Goal: Participate in discussion

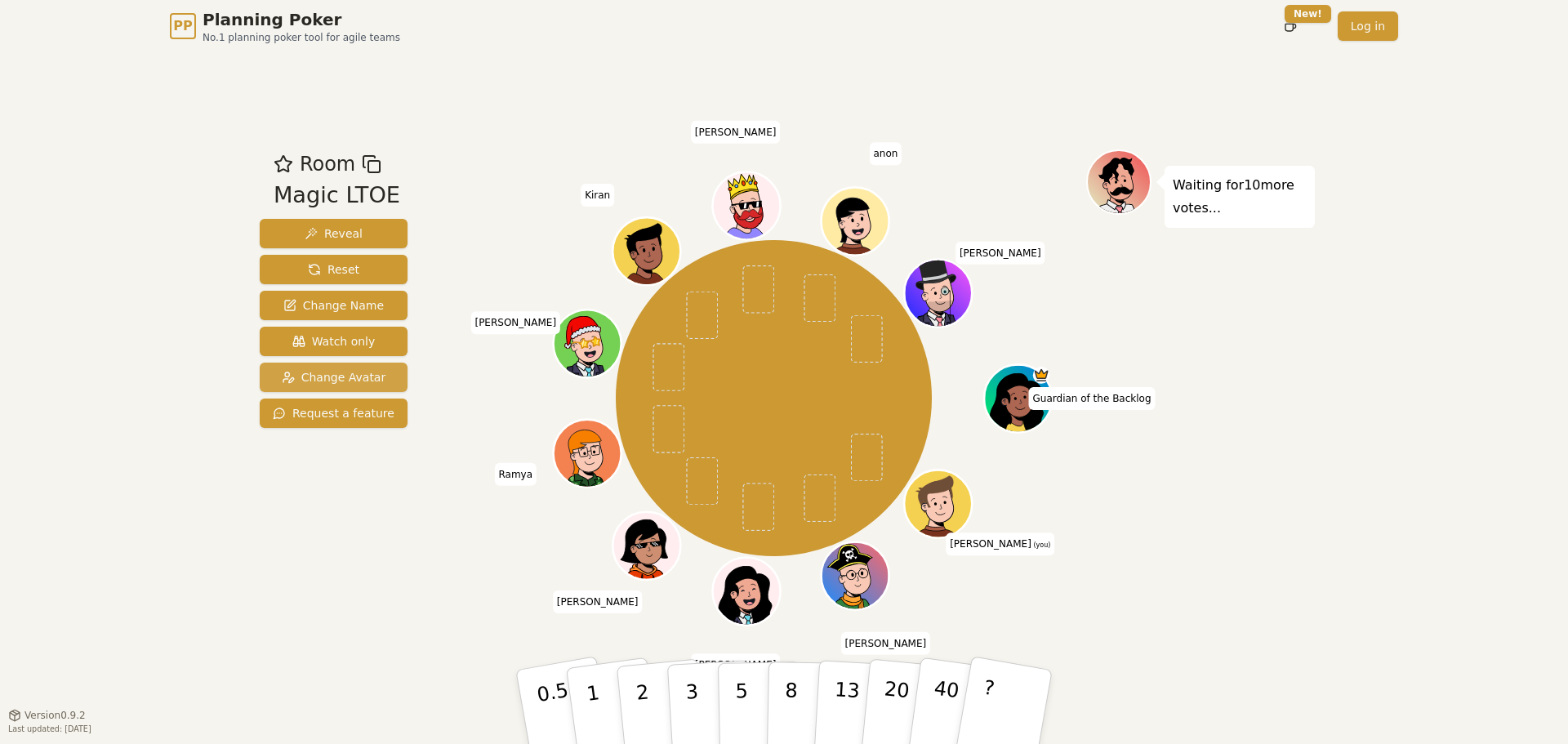
click at [333, 388] on button "Change Avatar" at bounding box center [334, 377] width 148 height 30
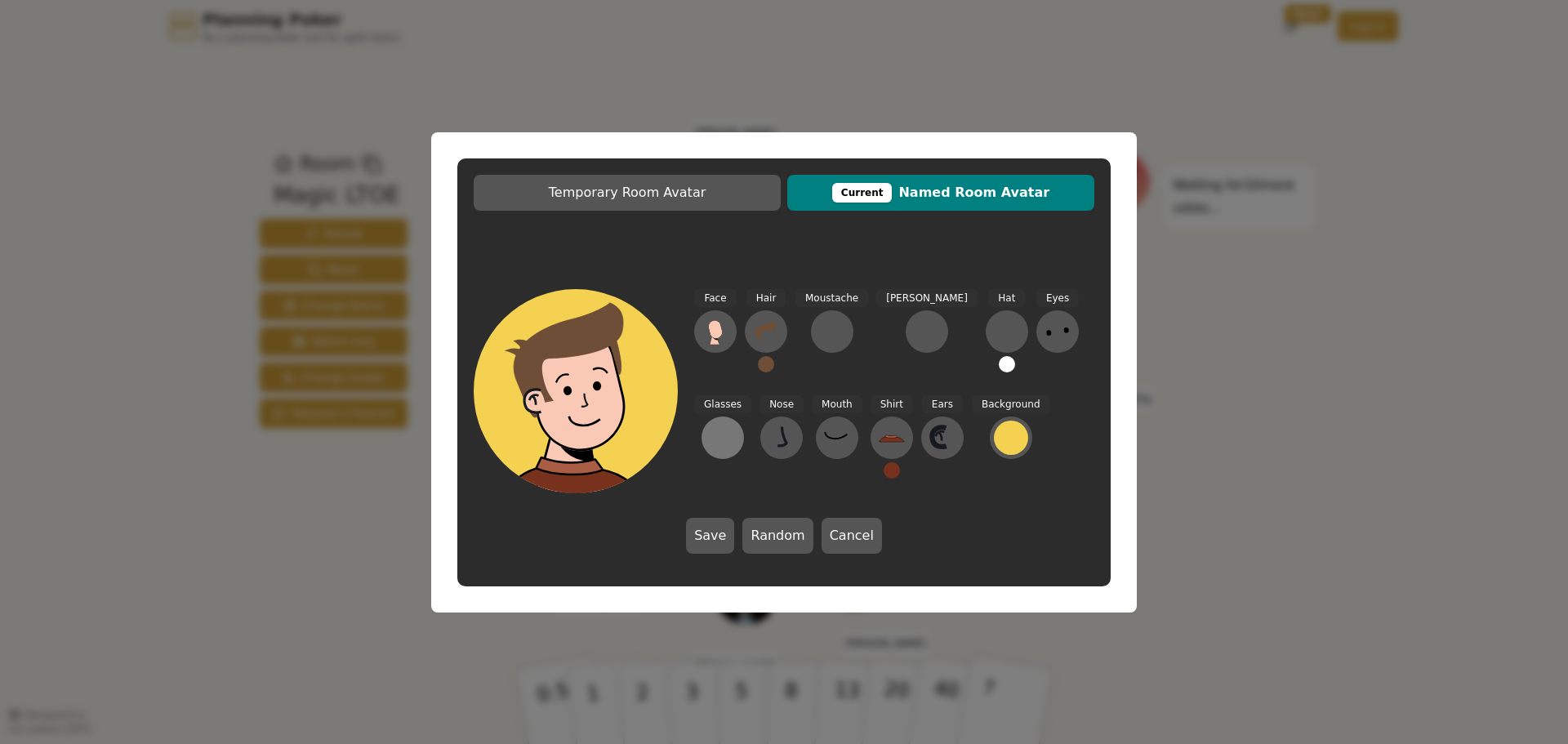
click at [735, 425] on div at bounding box center [722, 438] width 26 height 26
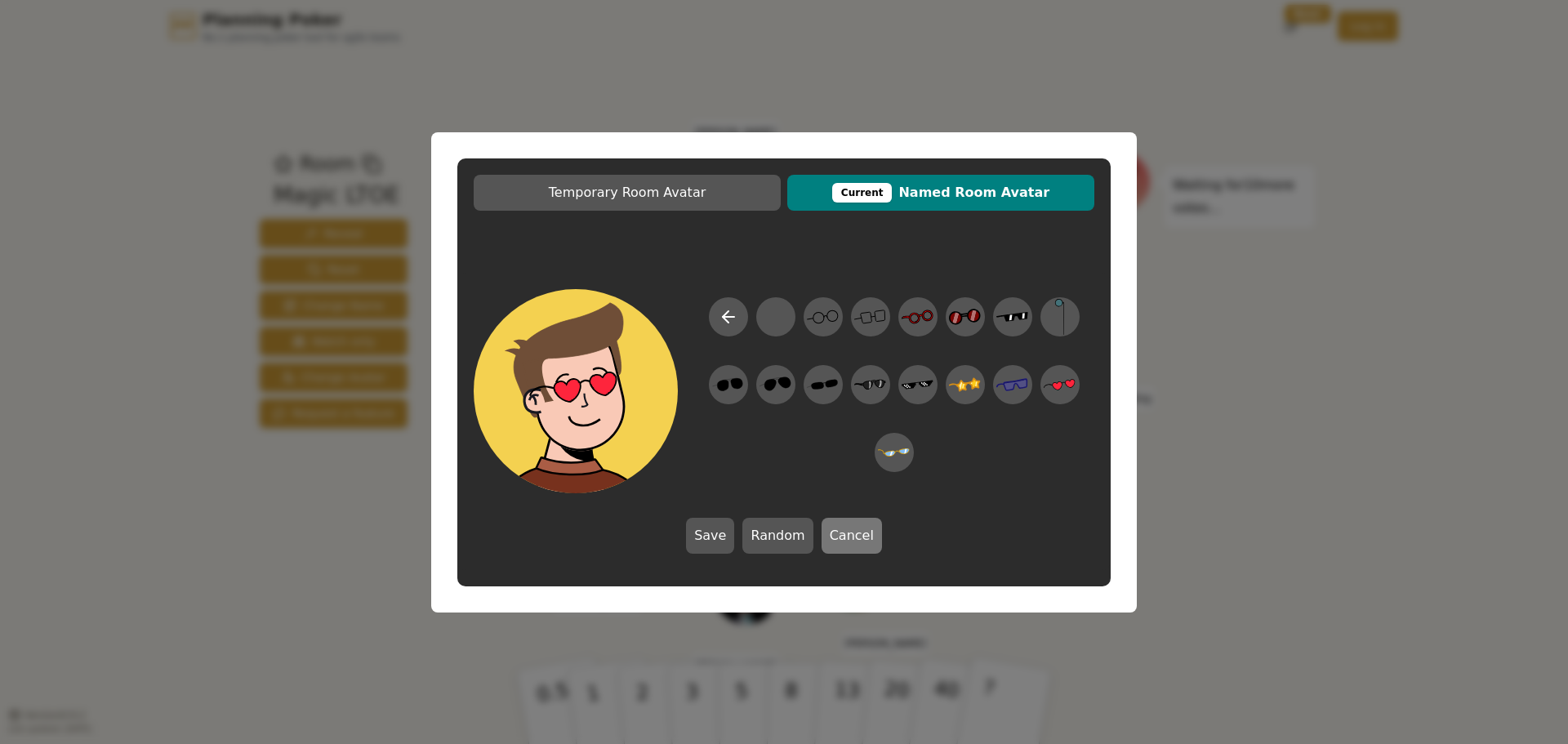
click at [861, 518] on button "Cancel" at bounding box center [851, 535] width 60 height 36
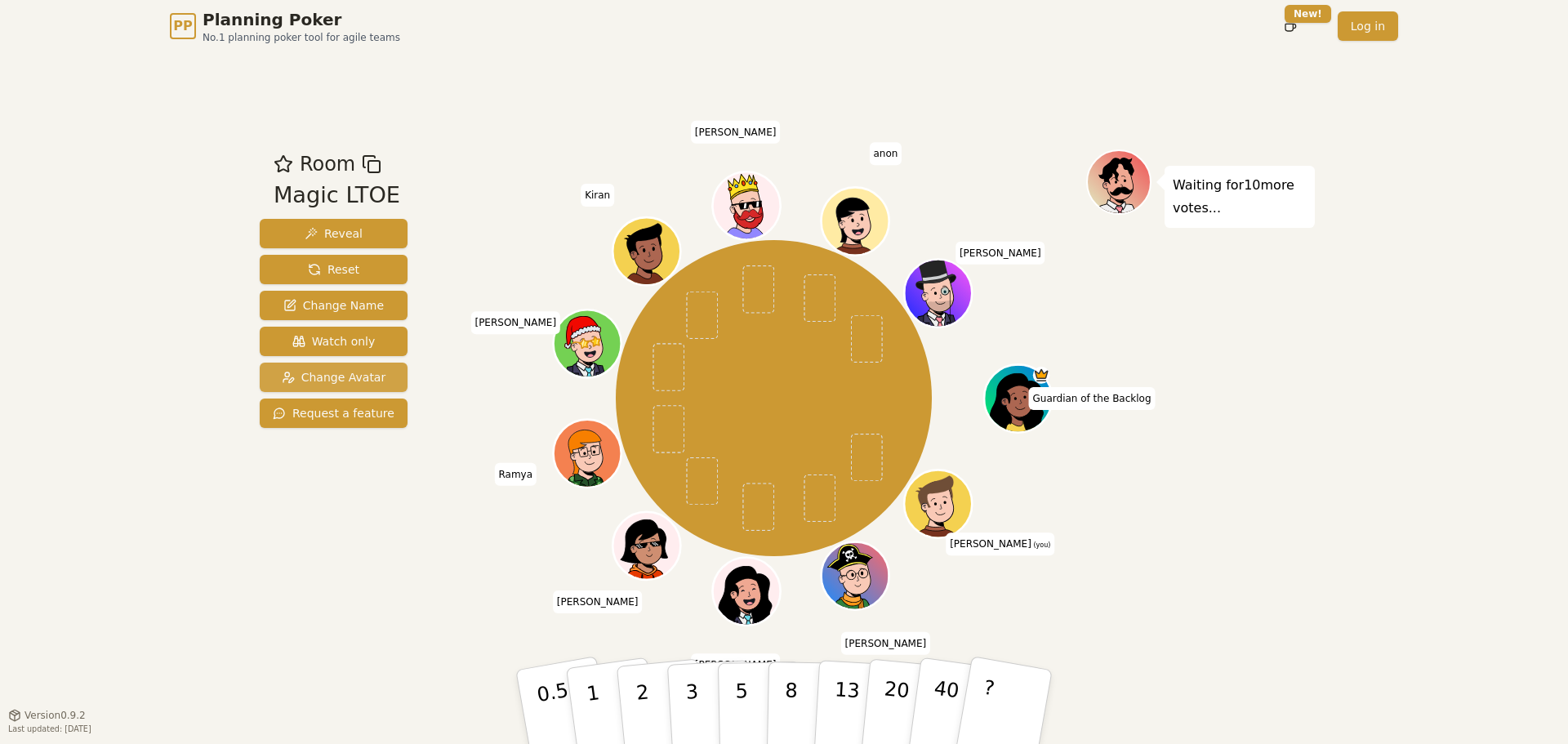
click at [297, 389] on button "Change Avatar" at bounding box center [334, 377] width 148 height 30
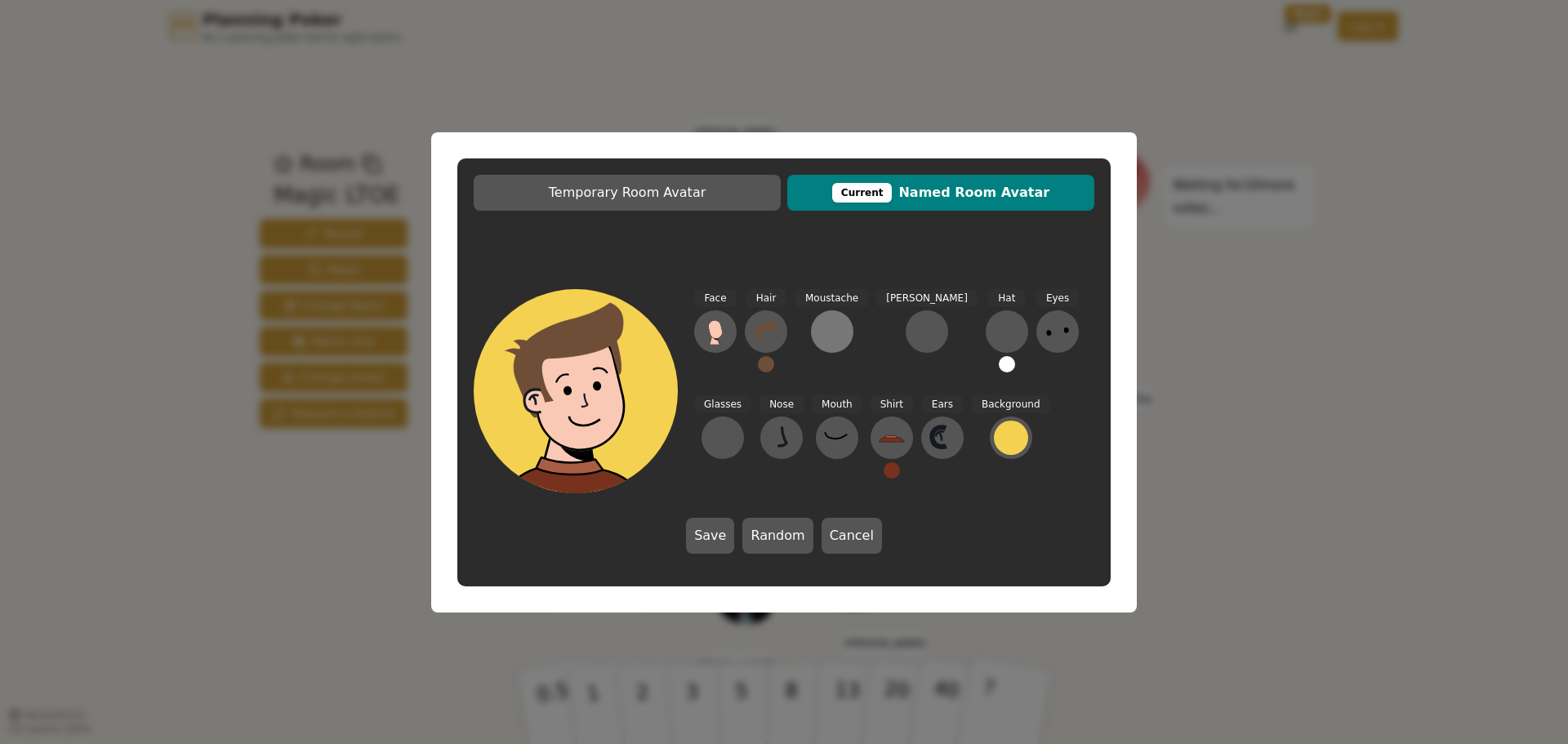
click at [842, 339] on button at bounding box center [832, 331] width 42 height 42
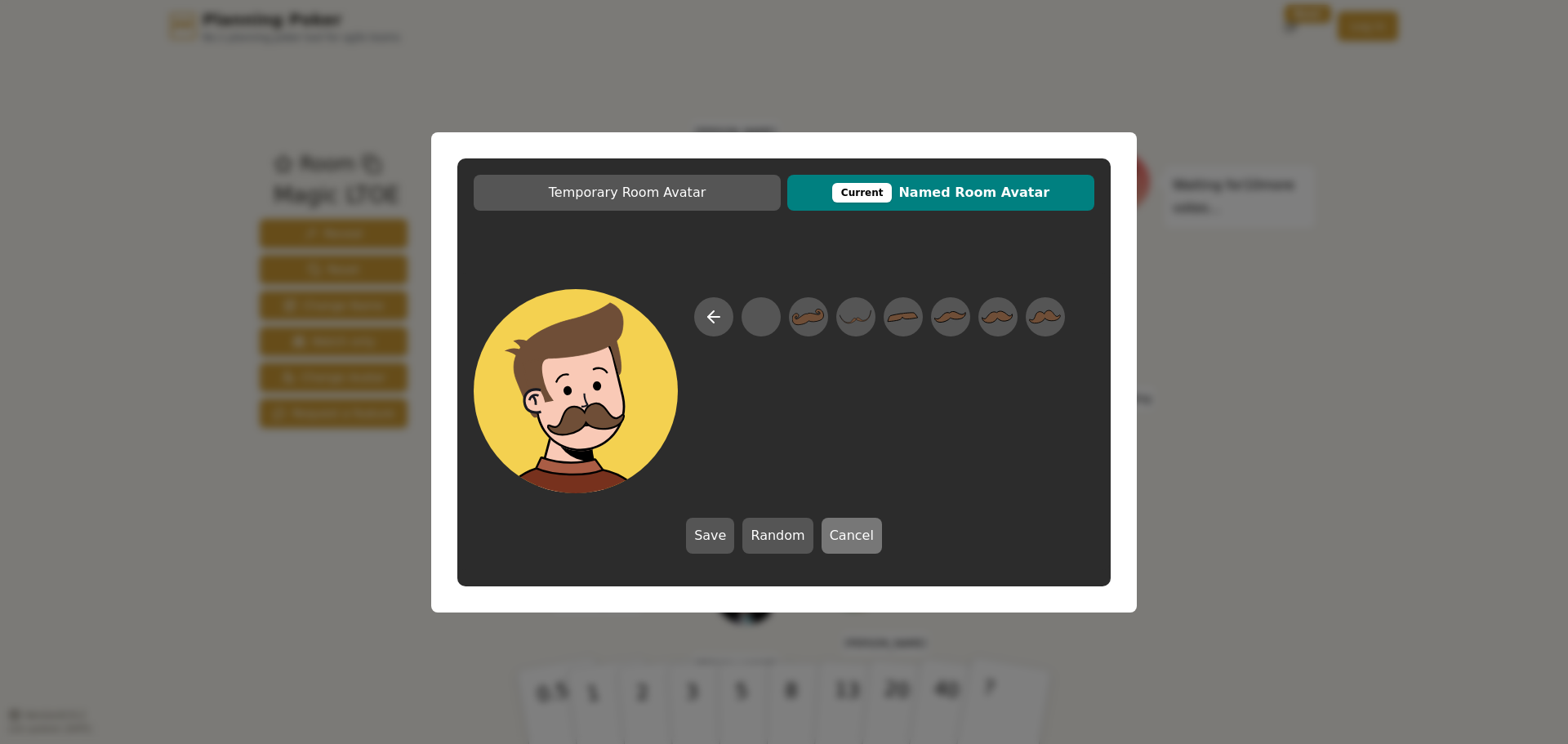
click at [841, 532] on button "Cancel" at bounding box center [851, 535] width 60 height 36
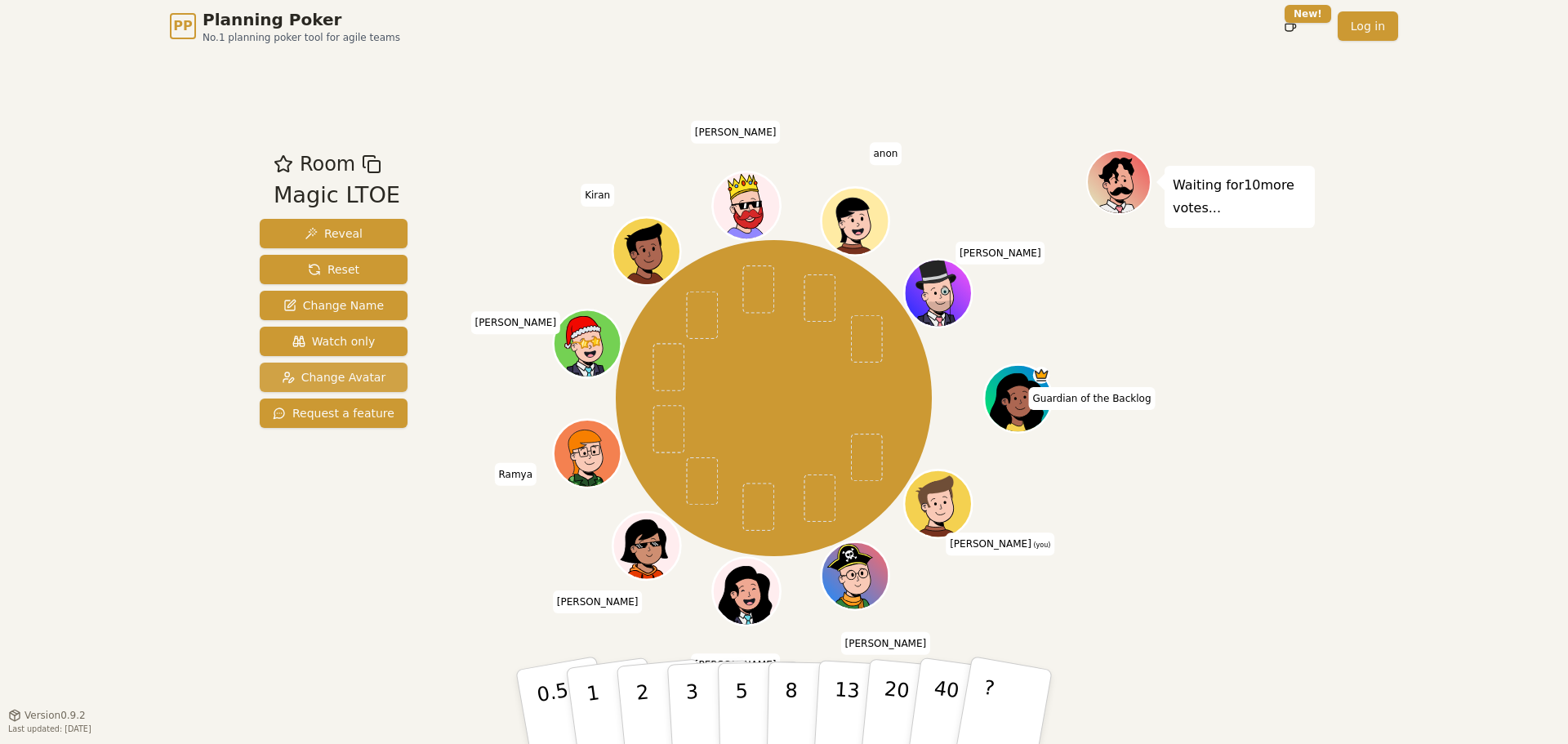
click at [356, 384] on span "Change Avatar" at bounding box center [334, 377] width 104 height 17
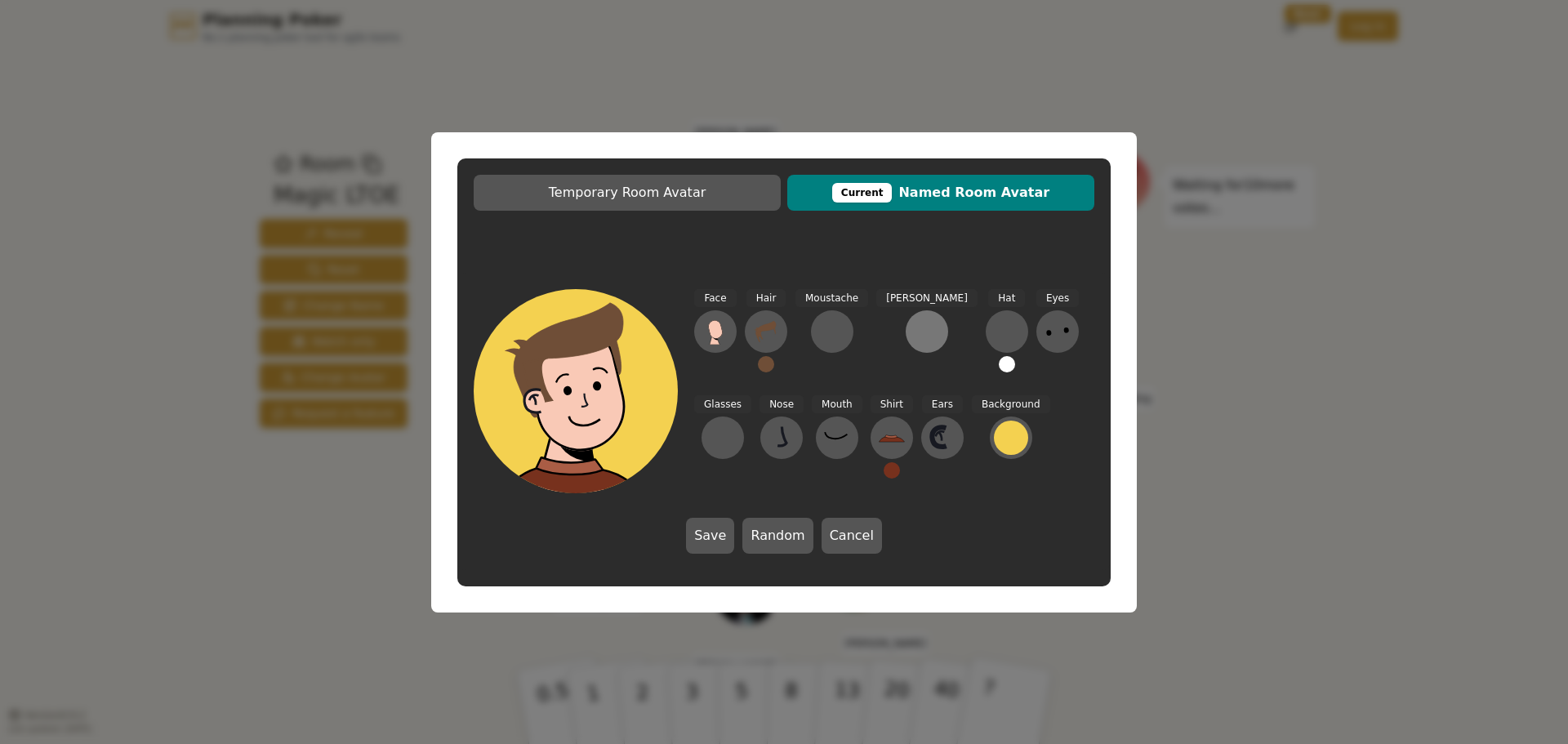
click at [914, 334] on div at bounding box center [927, 332] width 26 height 26
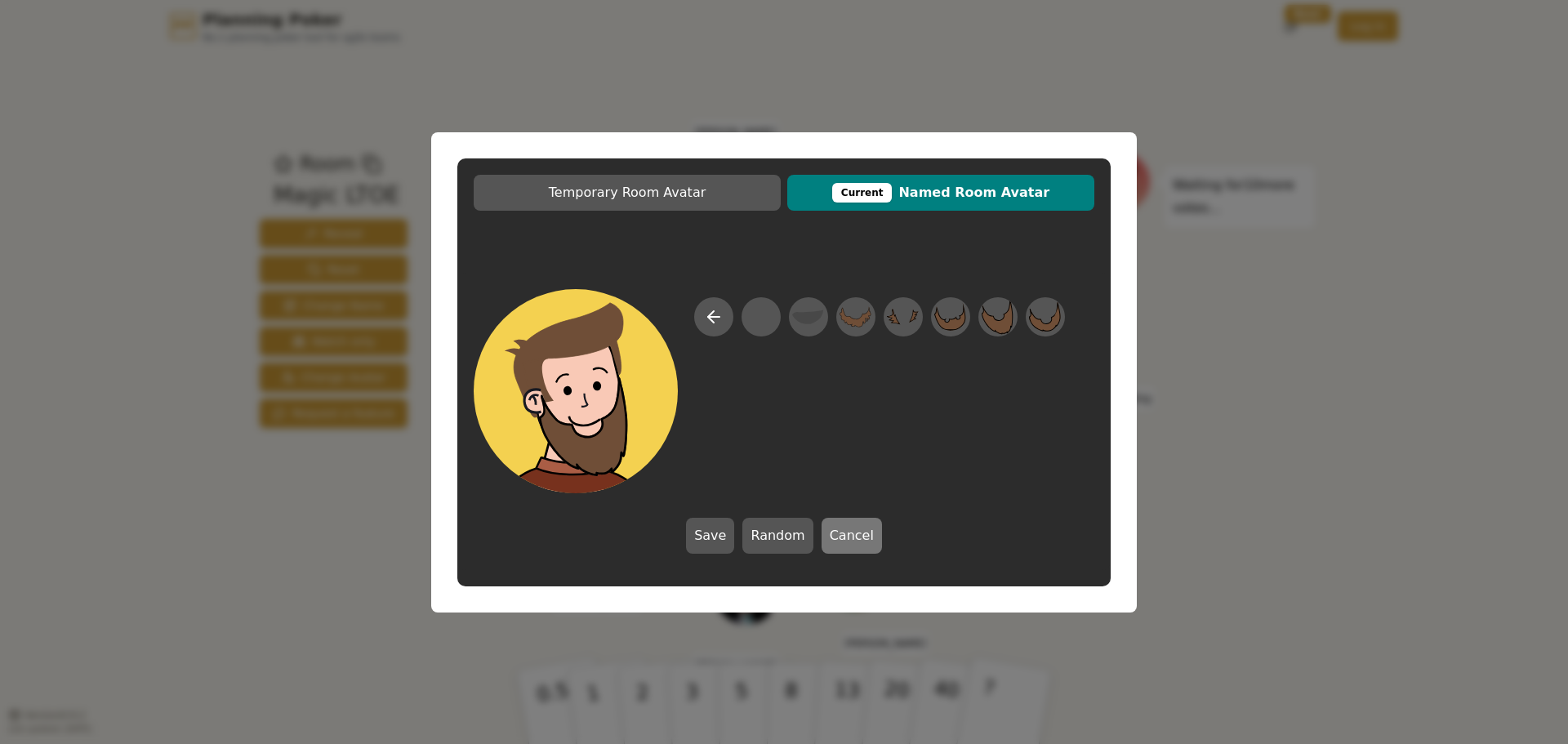
click at [858, 539] on button "Cancel" at bounding box center [851, 535] width 60 height 36
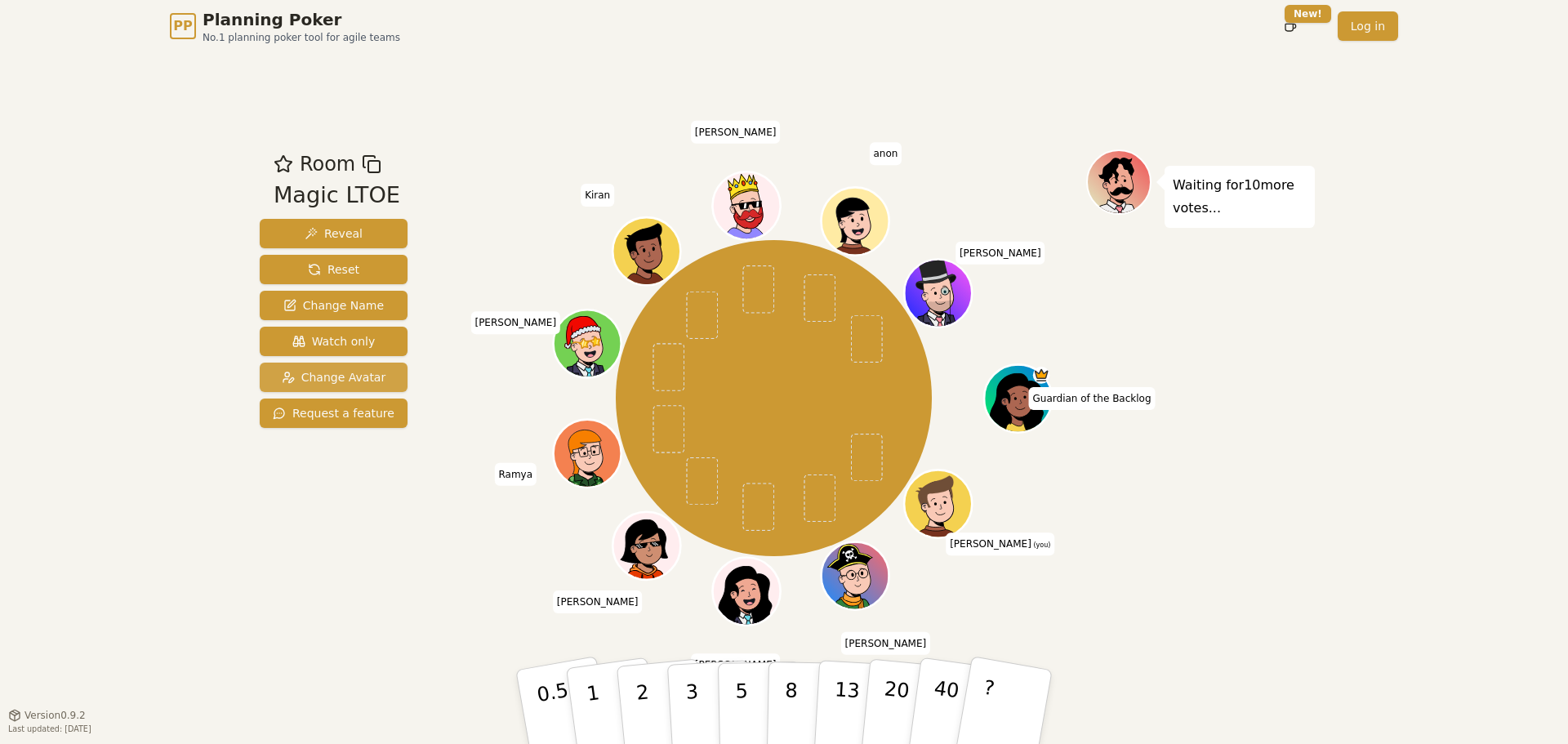
click at [369, 390] on button "Change Avatar" at bounding box center [334, 377] width 148 height 30
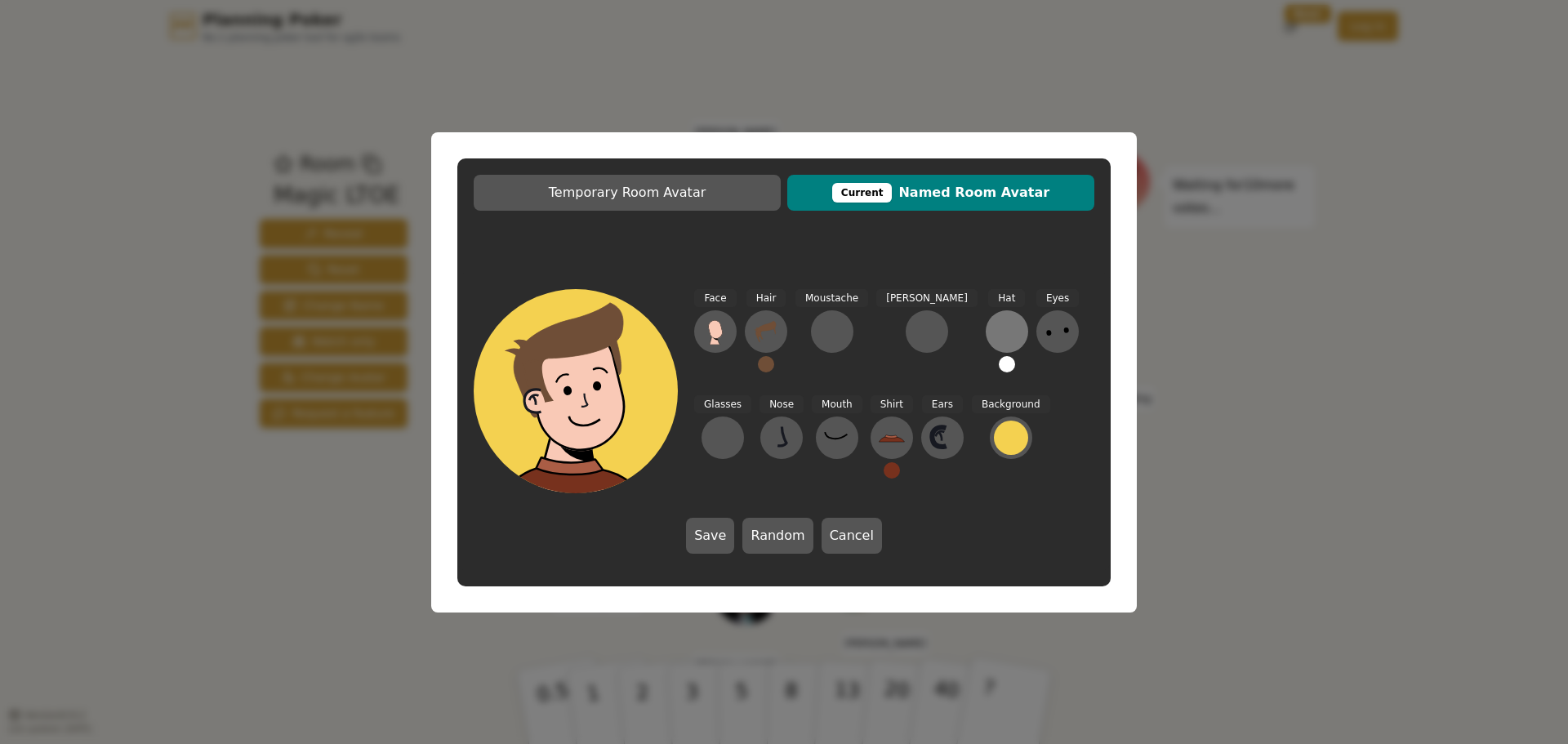
click at [994, 323] on div at bounding box center [1007, 332] width 26 height 26
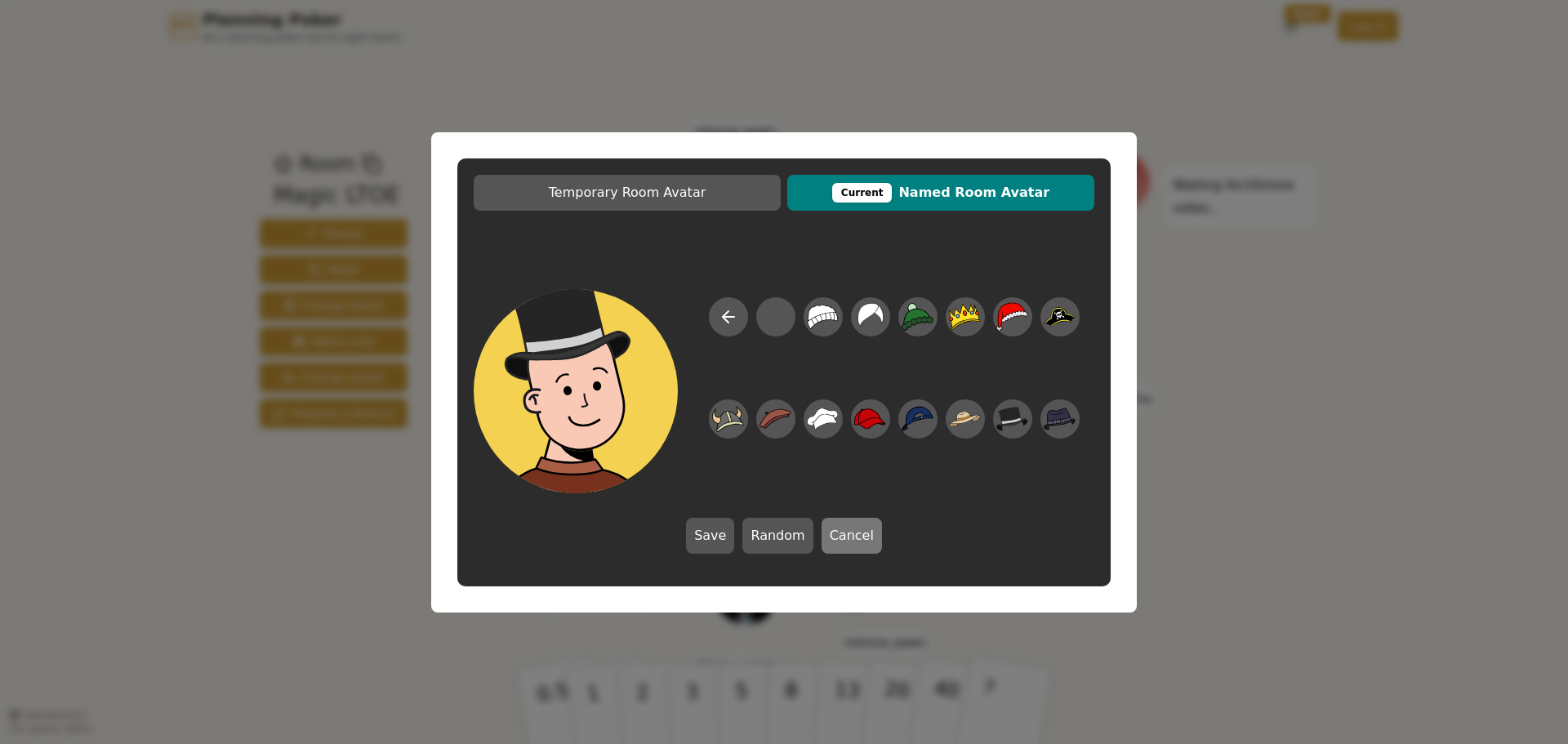
click at [857, 526] on button "Cancel" at bounding box center [851, 535] width 60 height 36
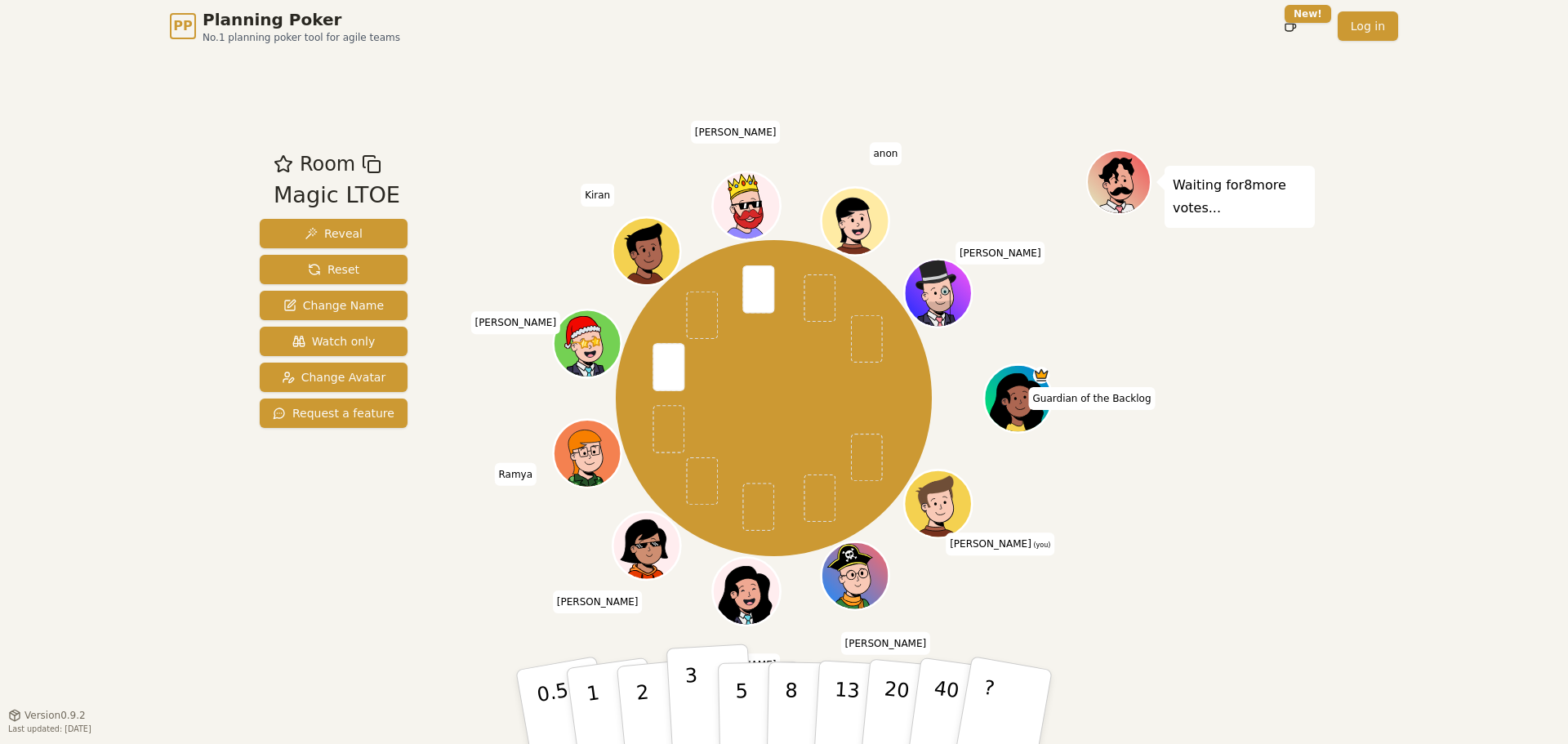
click at [689, 696] on p "3" at bounding box center [693, 708] width 18 height 89
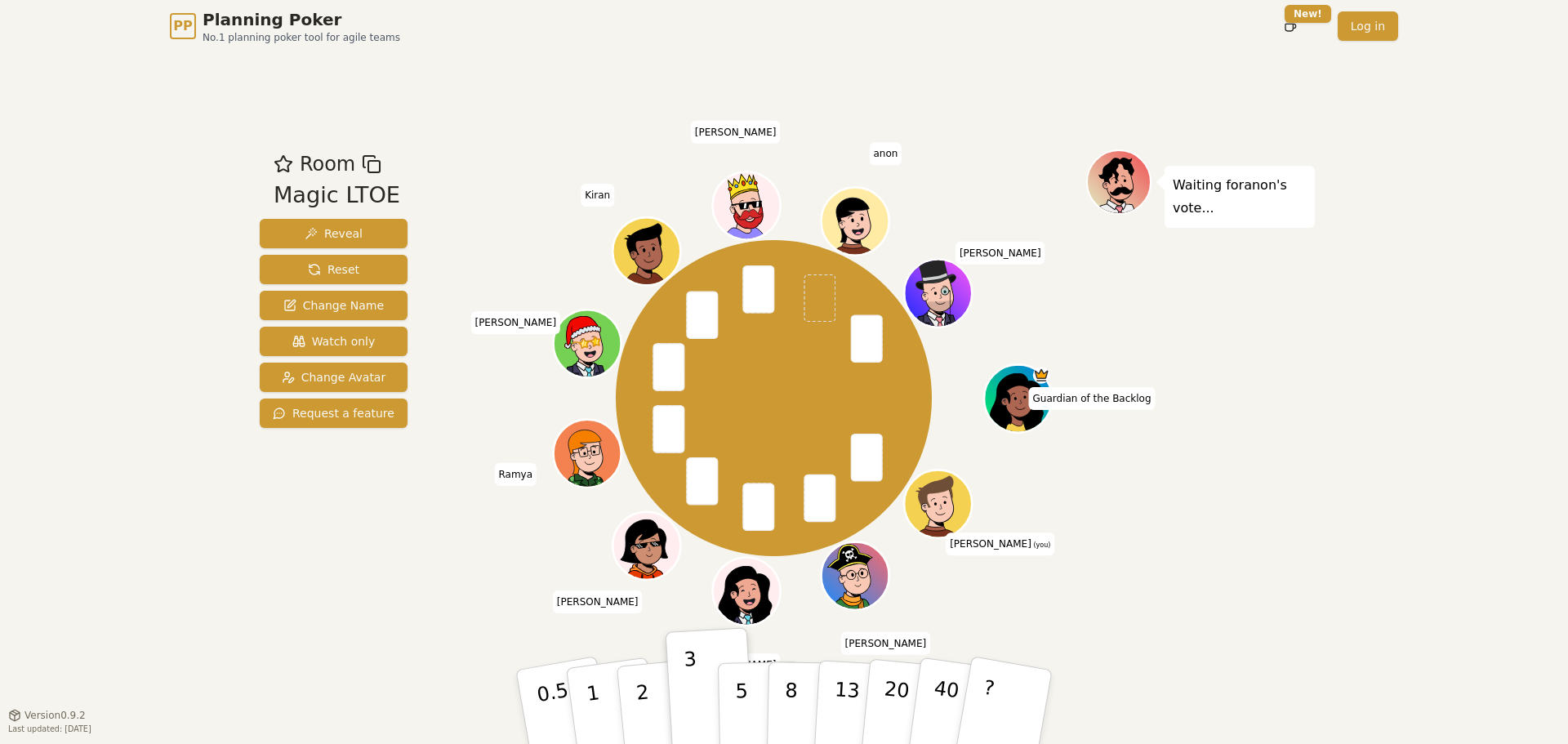
drag, startPoint x: 729, startPoint y: 684, endPoint x: 534, endPoint y: 595, distance: 214.4
click at [534, 595] on div "Room Magic LTOE Reveal Reset Change Name Watch only Change Avatar Request a fea…" at bounding box center [784, 383] width 1061 height 467
click at [747, 673] on button "5" at bounding box center [760, 707] width 84 height 124
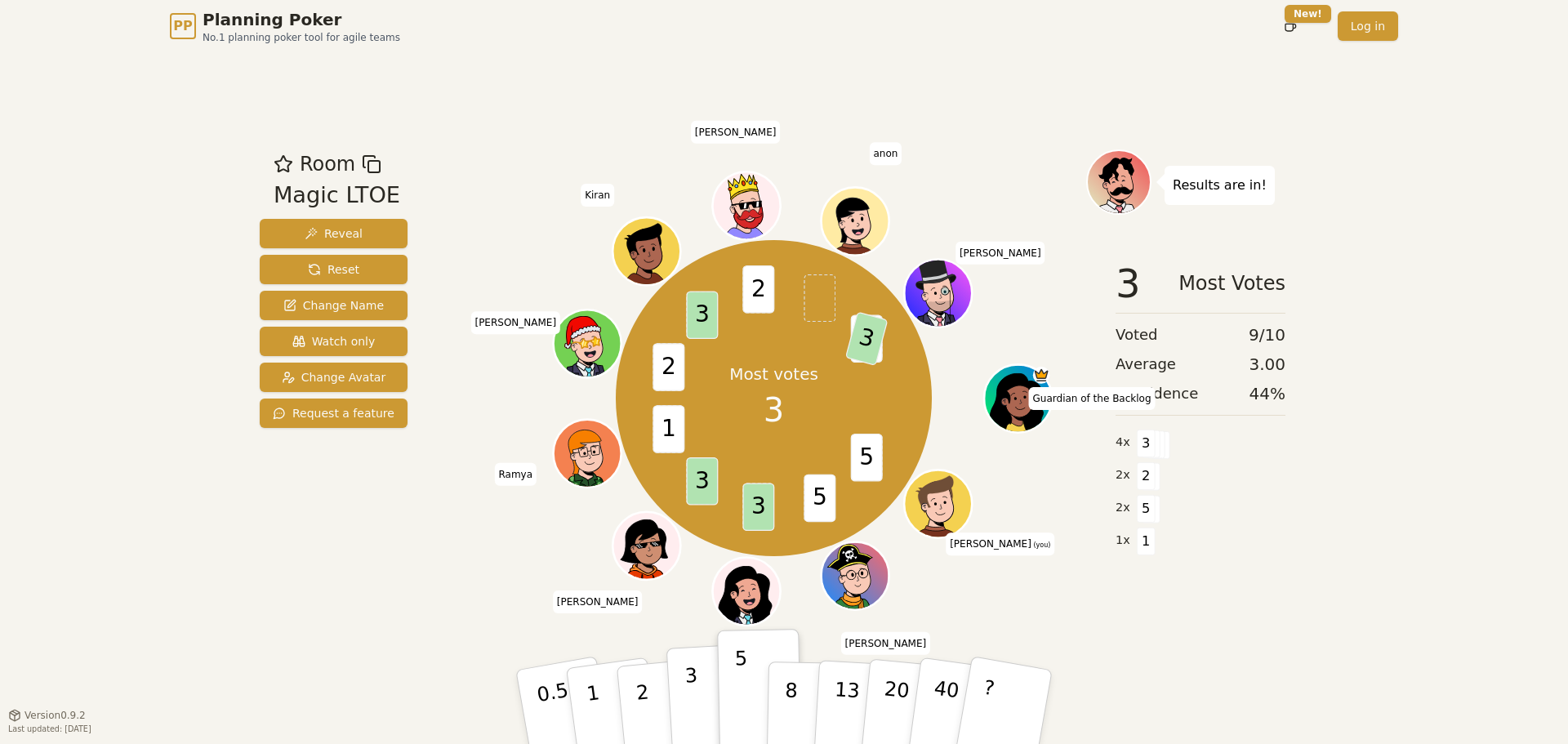
click at [704, 702] on button "3" at bounding box center [711, 706] width 89 height 127
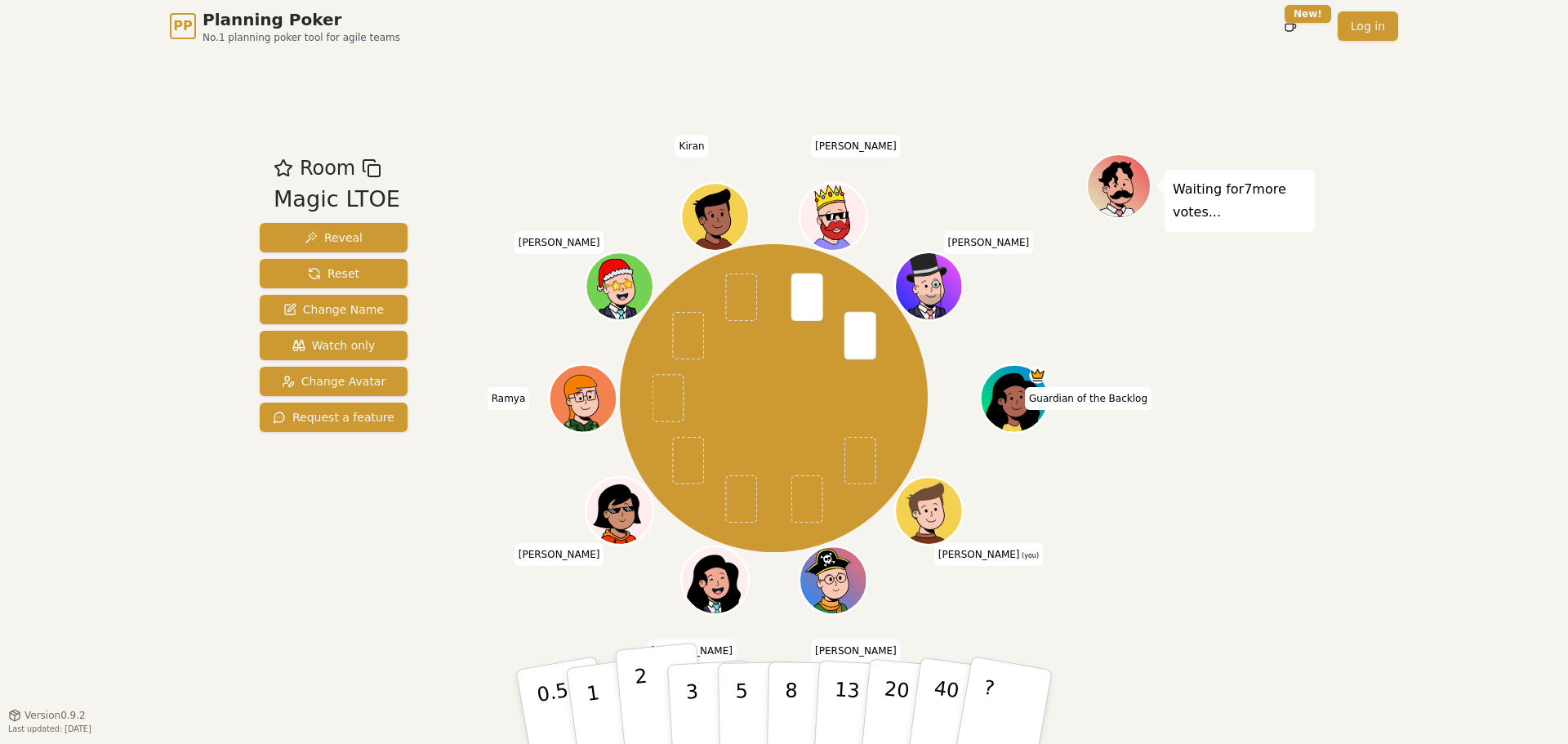
click at [637, 680] on p "2" at bounding box center [644, 709] width 21 height 89
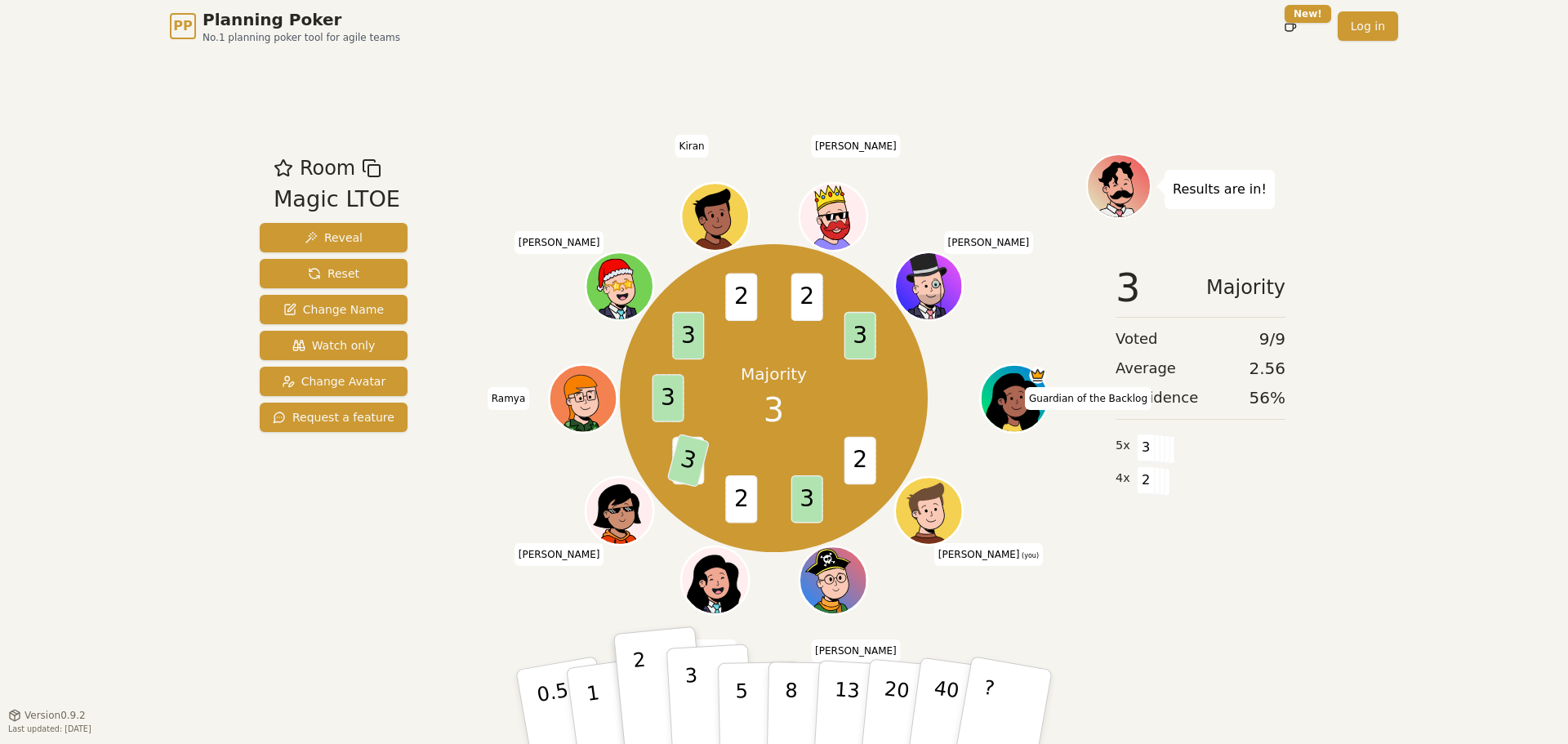
click at [711, 669] on button "3" at bounding box center [711, 706] width 89 height 127
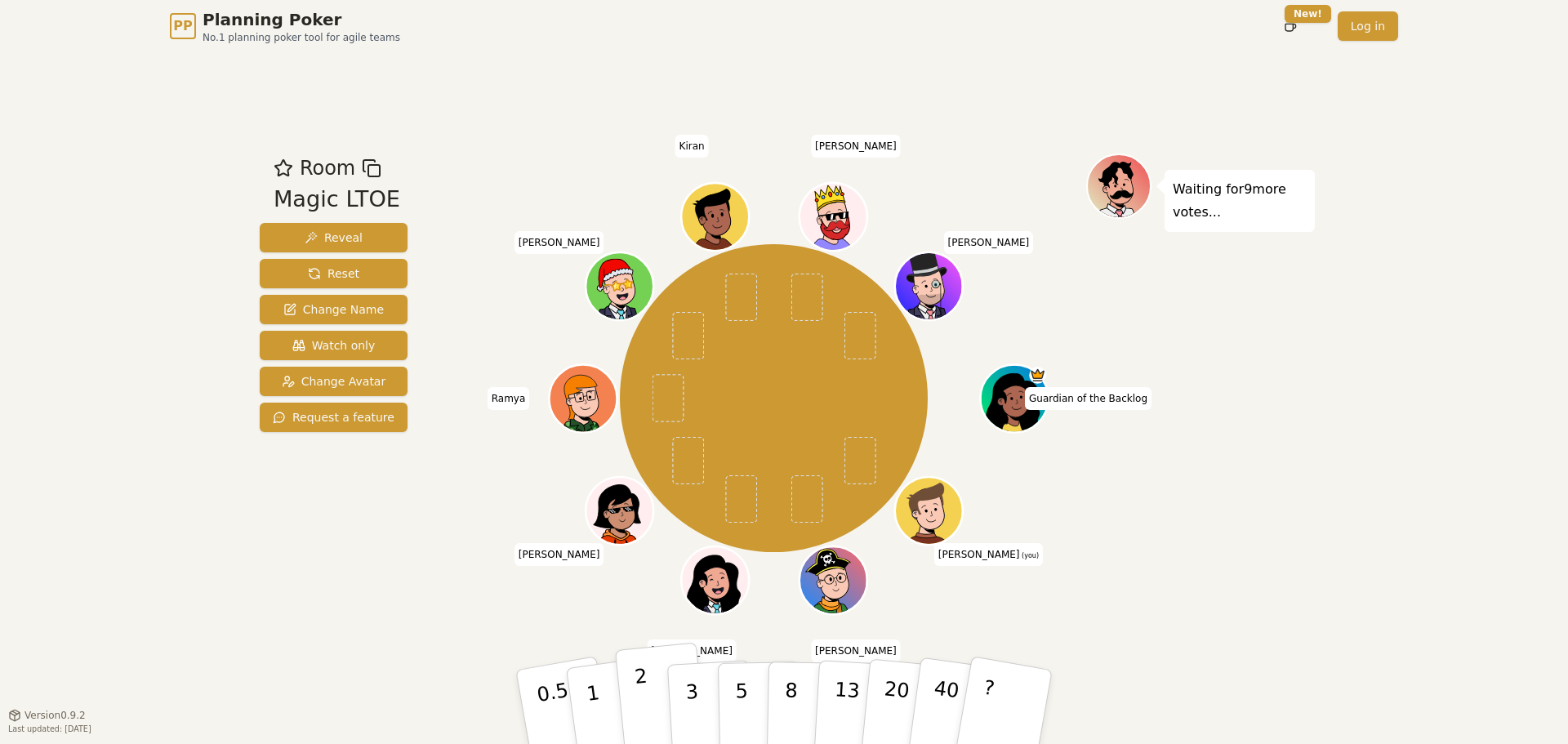
click at [624, 719] on button "2" at bounding box center [661, 707] width 93 height 130
click at [683, 708] on button "3" at bounding box center [711, 706] width 89 height 127
